Goal: Task Accomplishment & Management: Use online tool/utility

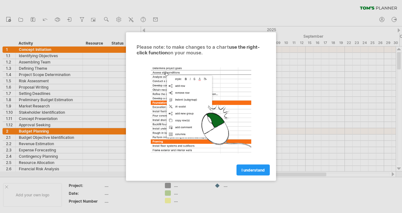
click at [257, 173] on link "I understand" at bounding box center [252, 170] width 33 height 11
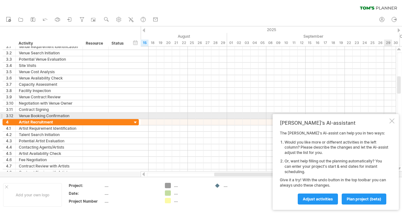
click at [389, 119] on div at bounding box center [391, 120] width 5 height 5
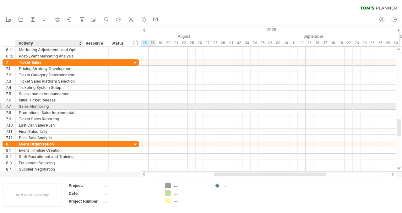
click at [64, 106] on div "Sales Monitoring" at bounding box center [49, 106] width 61 height 6
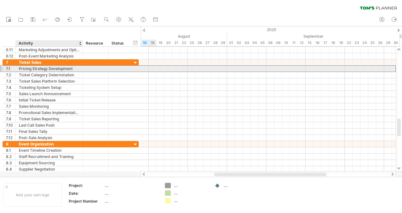
click at [60, 70] on div "Pricing Strategy Development" at bounding box center [49, 69] width 61 height 6
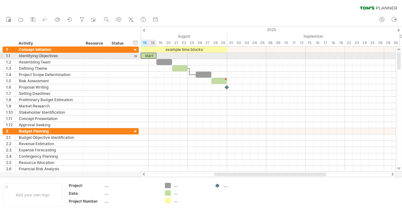
click at [150, 56] on div "start" at bounding box center [149, 56] width 16 height 6
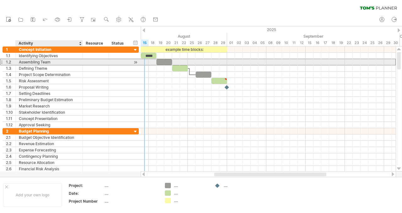
click at [77, 61] on div "Assembling Team" at bounding box center [49, 62] width 61 height 6
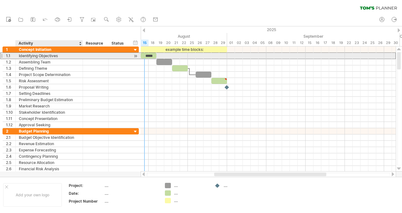
click at [79, 55] on div "Identifying Objectives" at bounding box center [49, 56] width 61 height 6
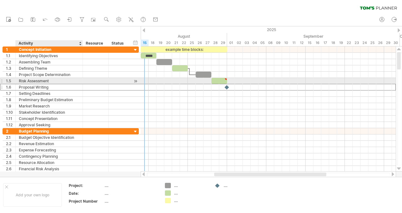
click at [73, 84] on div "Proposal Writing" at bounding box center [49, 87] width 61 height 6
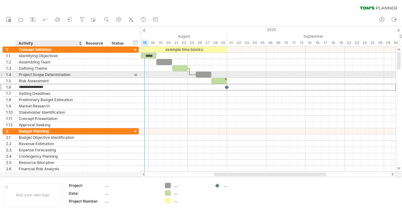
click at [68, 76] on div "Project Scope Determination" at bounding box center [49, 75] width 61 height 6
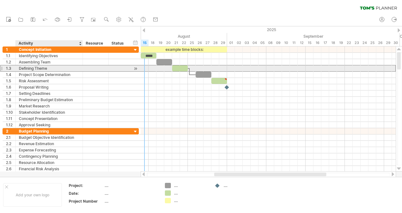
click at [67, 69] on div "Defining Theme" at bounding box center [49, 68] width 61 height 6
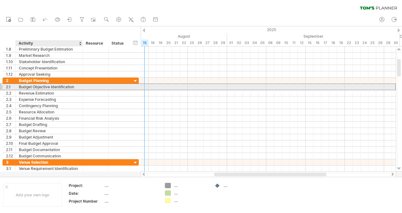
click at [63, 86] on div "Budget Objective Identification" at bounding box center [49, 87] width 61 height 6
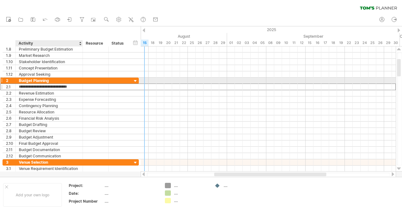
click at [62, 81] on div "Budget Planning" at bounding box center [49, 81] width 61 height 6
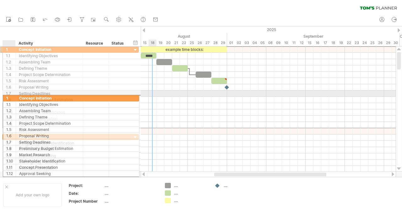
drag, startPoint x: 16, startPoint y: 49, endPoint x: 18, endPoint y: 90, distance: 40.5
click at [18, 90] on div "**********" at bounding box center [71, 87] width 136 height 82
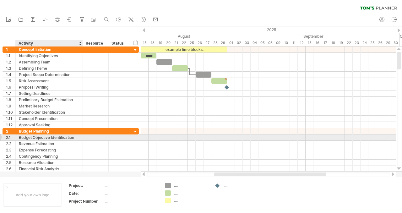
drag, startPoint x: 5, startPoint y: 38, endPoint x: 30, endPoint y: 160, distance: 124.3
click at [30, 160] on div "Trying to reach [DOMAIN_NAME] Connected again... 0% clear filter new 1" at bounding box center [201, 106] width 402 height 213
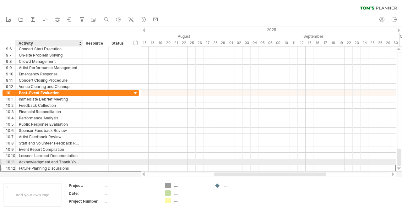
click at [59, 165] on div "Future Planning Discussions" at bounding box center [49, 168] width 61 height 6
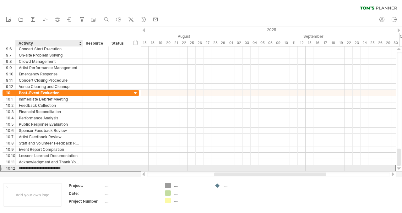
click at [65, 167] on input "**********" at bounding box center [49, 168] width 61 height 6
click at [68, 167] on input "**********" at bounding box center [49, 168] width 61 height 6
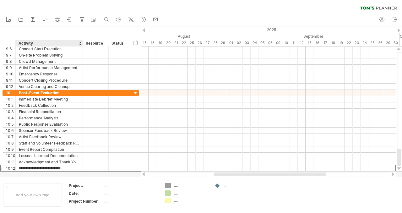
drag, startPoint x: 71, startPoint y: 165, endPoint x: 53, endPoint y: 39, distance: 127.9
click at [53, 39] on div "Trying to reach [DOMAIN_NAME] Connected again... 0% clear filter new 1" at bounding box center [201, 106] width 402 height 213
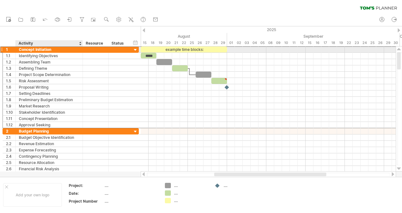
click at [32, 49] on div "Concept Initiation" at bounding box center [49, 49] width 61 height 6
click at [33, 49] on input "**********" at bounding box center [49, 49] width 61 height 6
